Goal: Ask a question

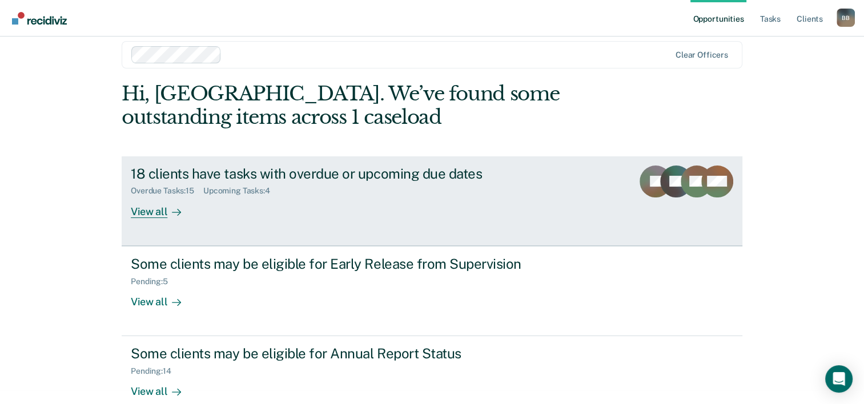
scroll to position [35, 0]
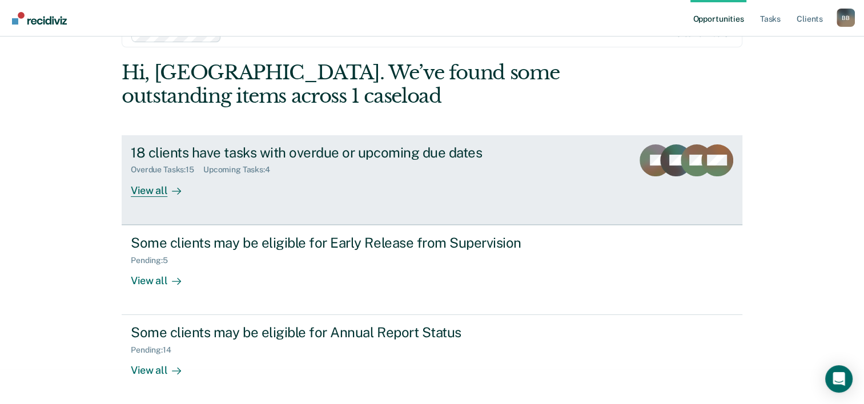
click at [312, 154] on div "18 clients have tasks with overdue or upcoming due dates" at bounding box center [331, 152] width 401 height 17
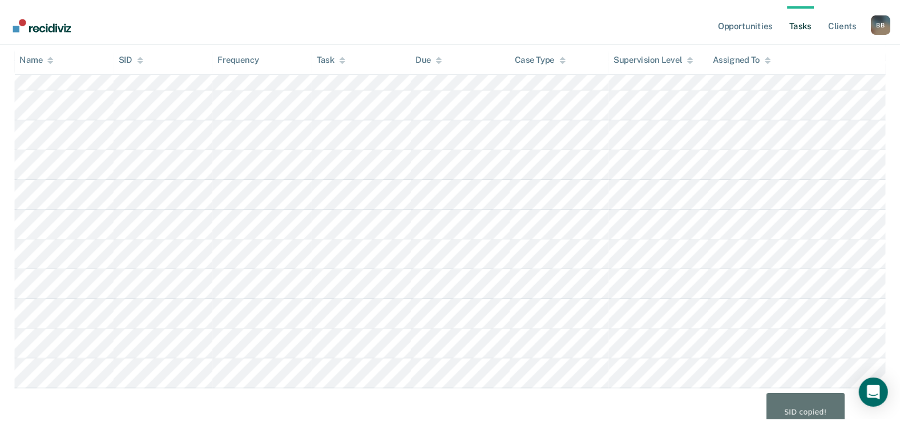
scroll to position [420, 0]
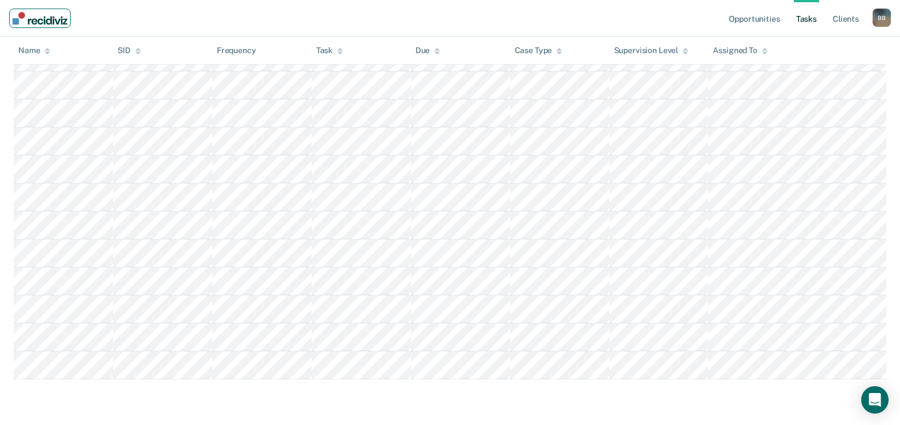
click at [53, 23] on img "Main navigation" at bounding box center [40, 18] width 55 height 13
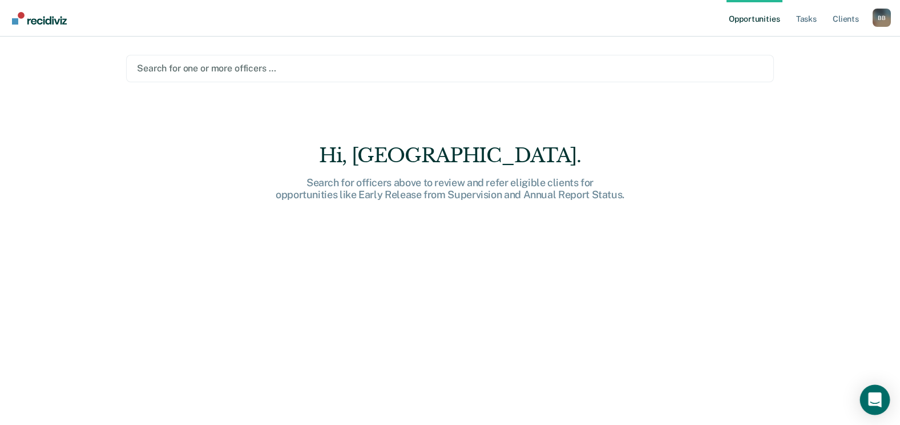
click at [872, 399] on icon "Open Intercom Messenger" at bounding box center [874, 399] width 13 height 15
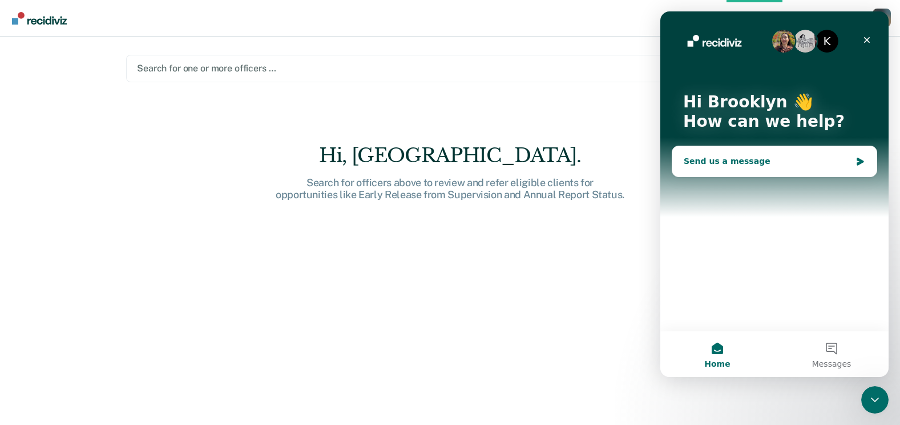
click at [709, 160] on div "Send us a message" at bounding box center [767, 161] width 167 height 12
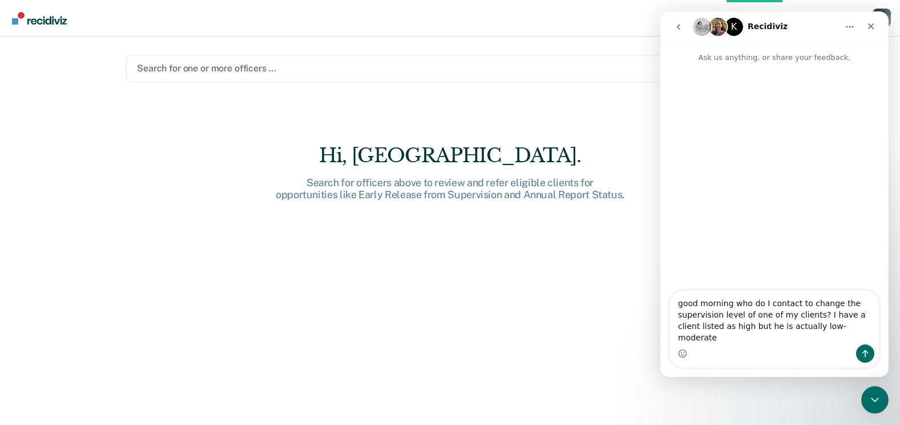
type textarea "good morning who do I contact to change the supervision level of one of my clie…"
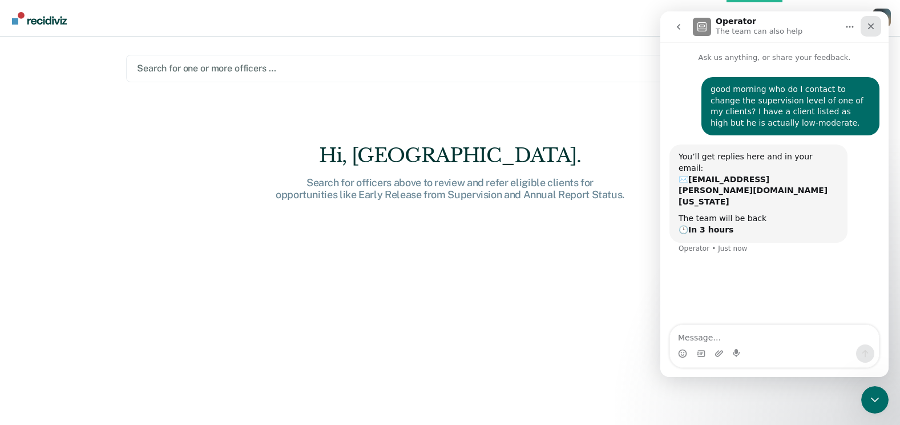
click at [872, 27] on icon "Close" at bounding box center [871, 26] width 6 height 6
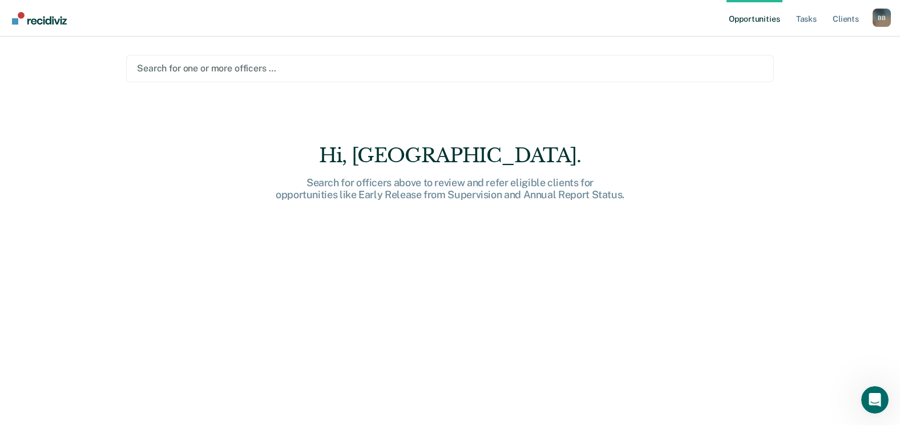
click at [765, 20] on link "Opportunities" at bounding box center [754, 18] width 55 height 37
click at [843, 21] on link "Client s" at bounding box center [846, 18] width 31 height 37
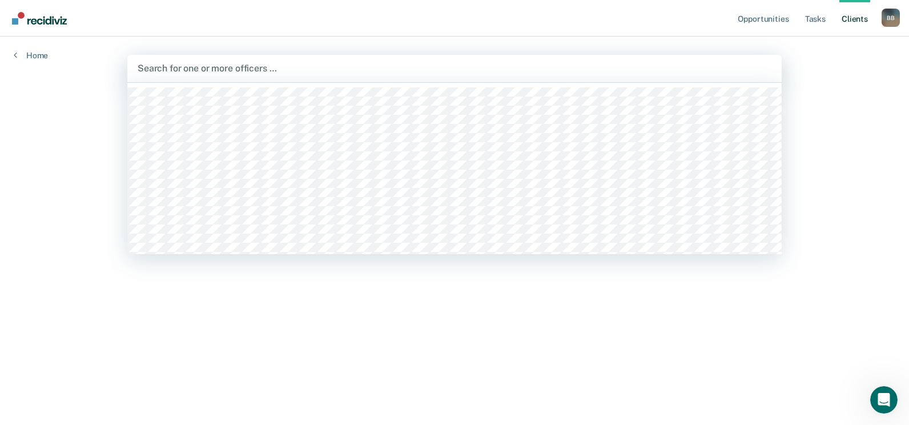
click at [238, 65] on div at bounding box center [455, 68] width 634 height 13
click at [39, 54] on link "Home" at bounding box center [31, 55] width 34 height 10
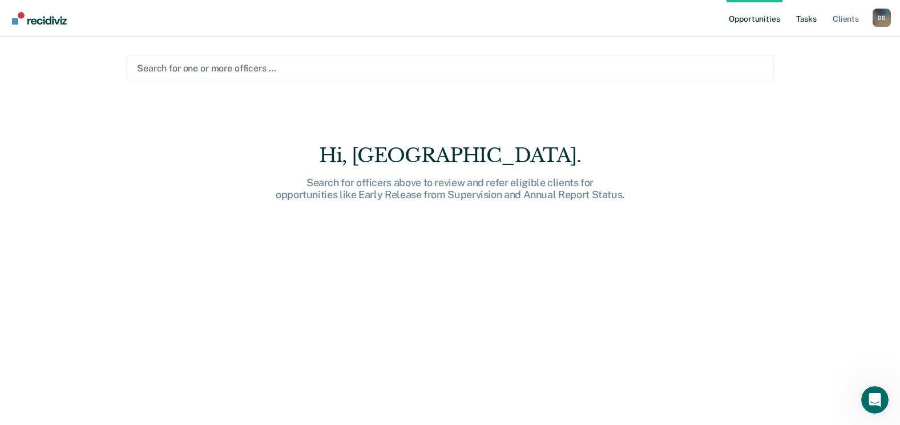
click at [800, 21] on link "Tasks" at bounding box center [806, 18] width 25 height 37
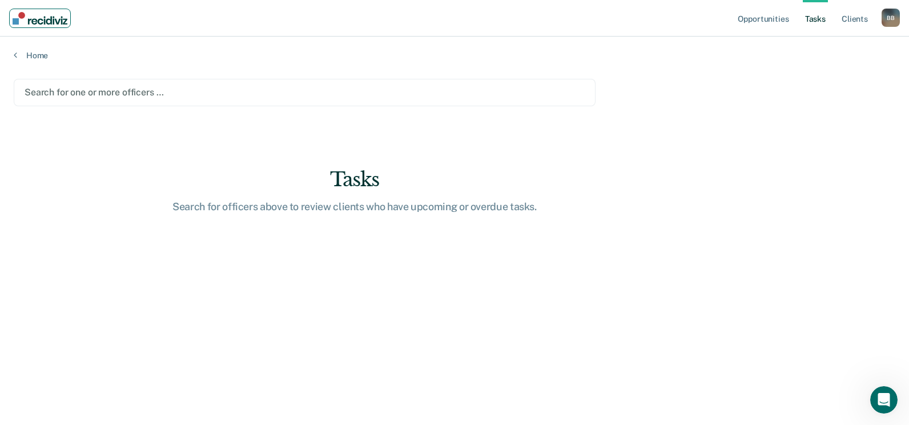
click at [34, 21] on img "Main navigation" at bounding box center [40, 18] width 55 height 13
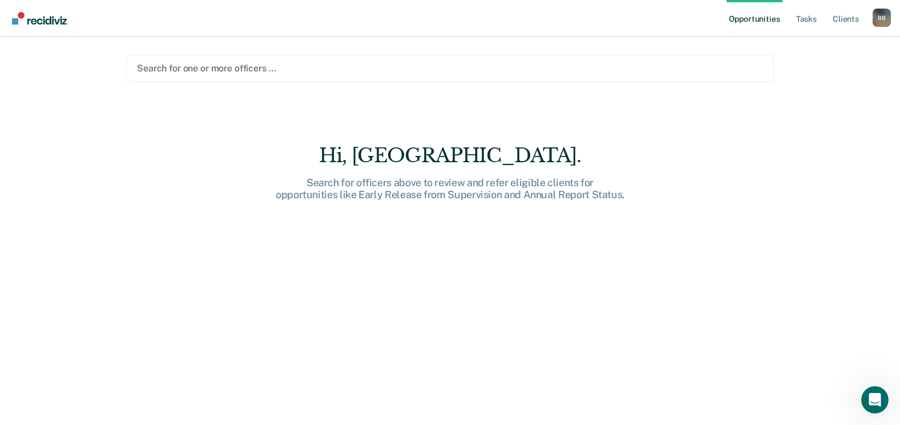
click at [457, 160] on div "Hi, [GEOGRAPHIC_DATA]." at bounding box center [450, 155] width 365 height 23
click at [231, 74] on div at bounding box center [450, 68] width 626 height 13
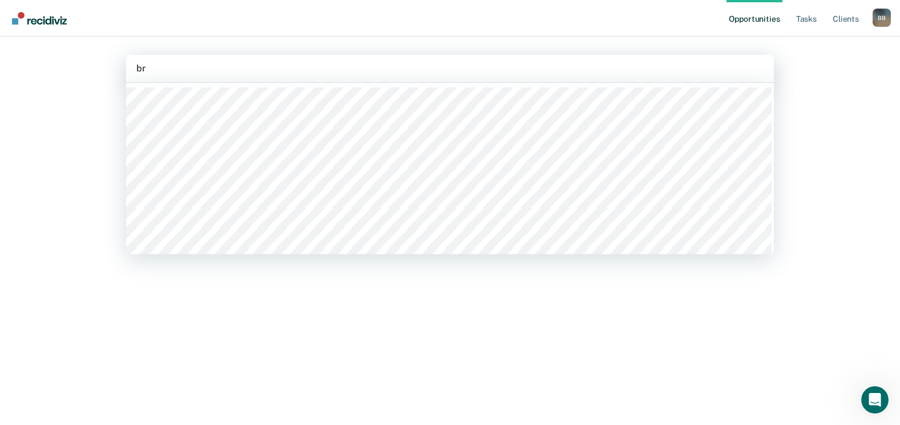
type input "bro"
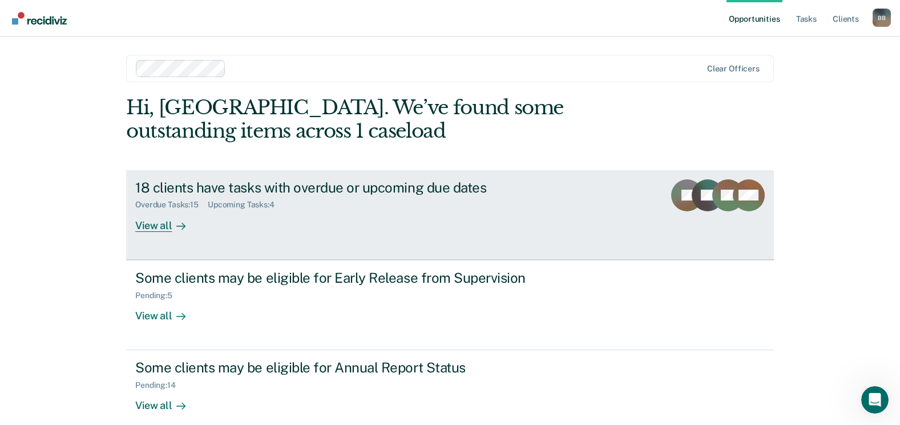
click at [316, 191] on div "18 clients have tasks with overdue or upcoming due dates" at bounding box center [335, 187] width 401 height 17
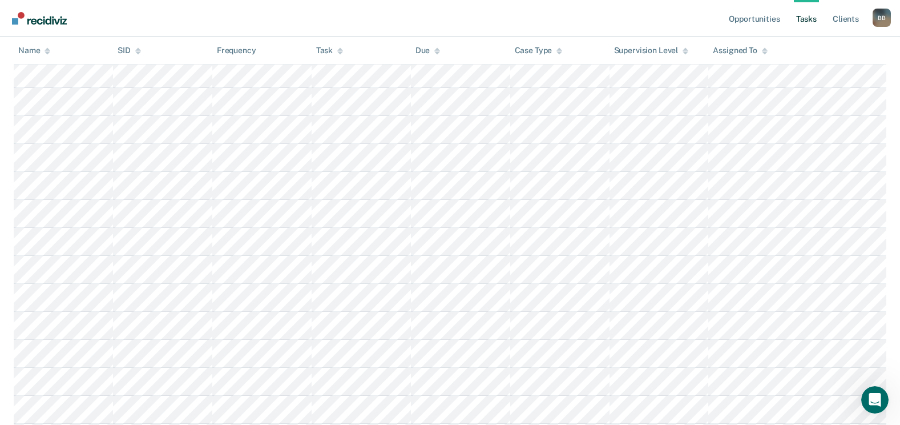
scroll to position [420, 0]
